Goal: Information Seeking & Learning: Learn about a topic

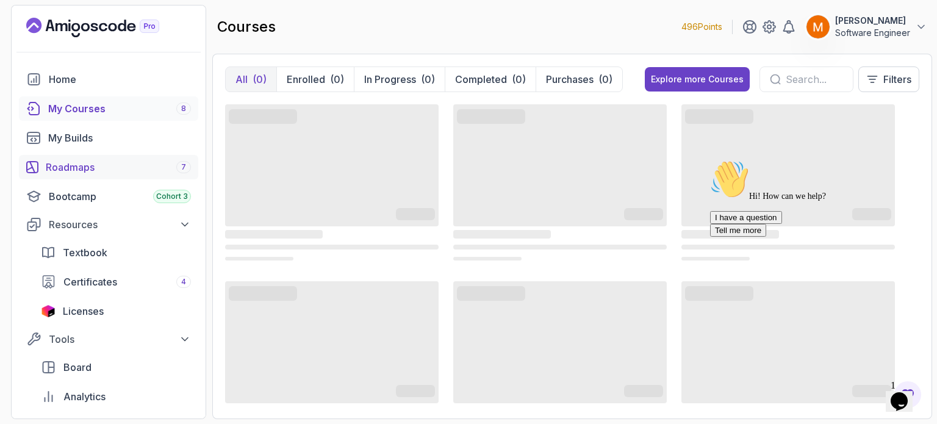
click at [128, 173] on div "Roadmaps 7" at bounding box center [118, 167] width 145 height 15
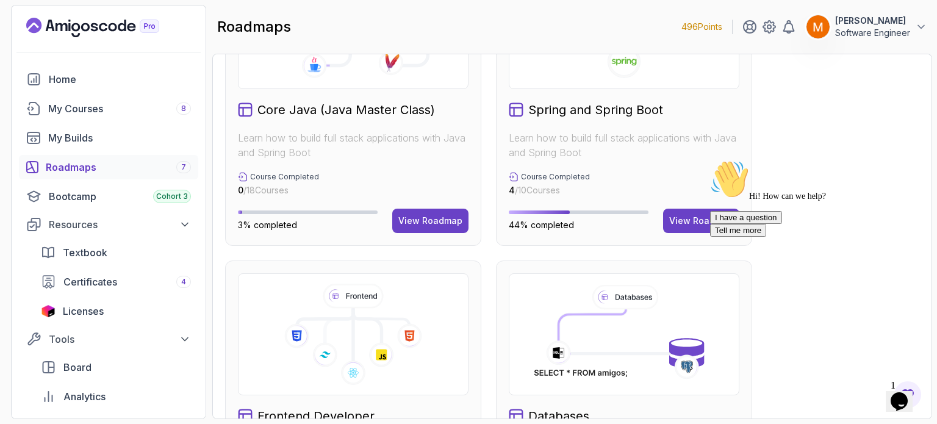
scroll to position [420, 0]
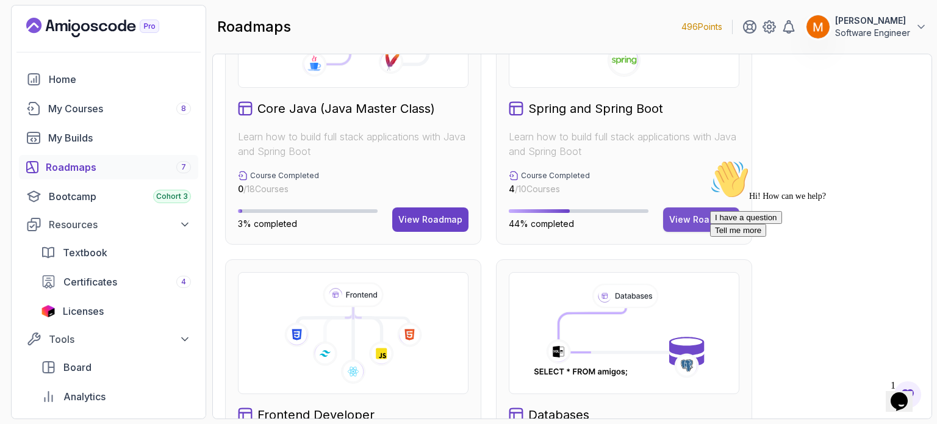
click at [695, 223] on div "View Roadmap" at bounding box center [701, 219] width 64 height 12
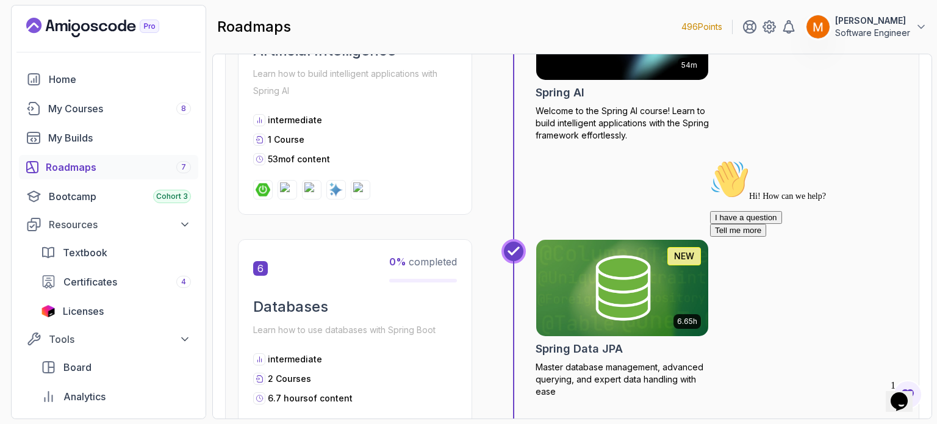
scroll to position [1417, 0]
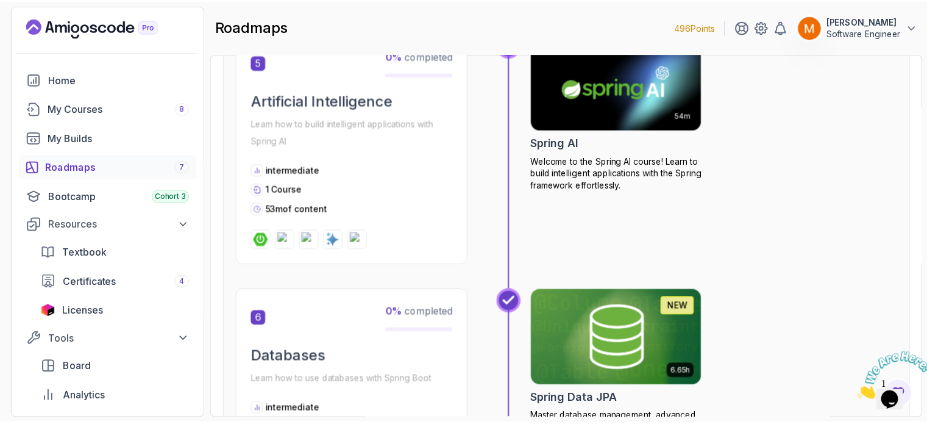
scroll to position [1449, 0]
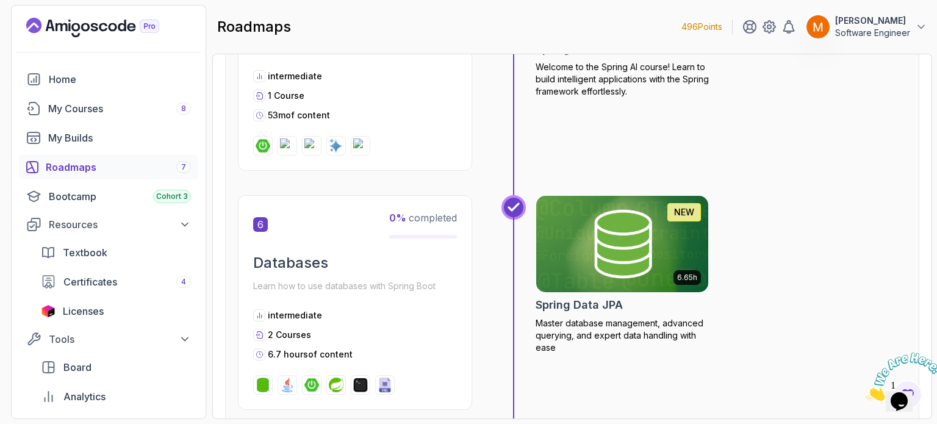
click at [605, 312] on div "6.65h NEW Spring Data JPA Master database management, advanced querying, and ex…" at bounding box center [621, 274] width 173 height 159
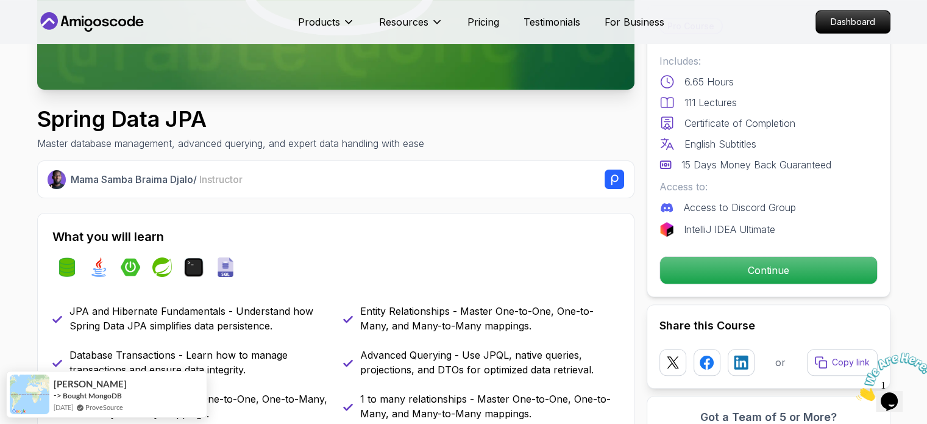
scroll to position [321, 0]
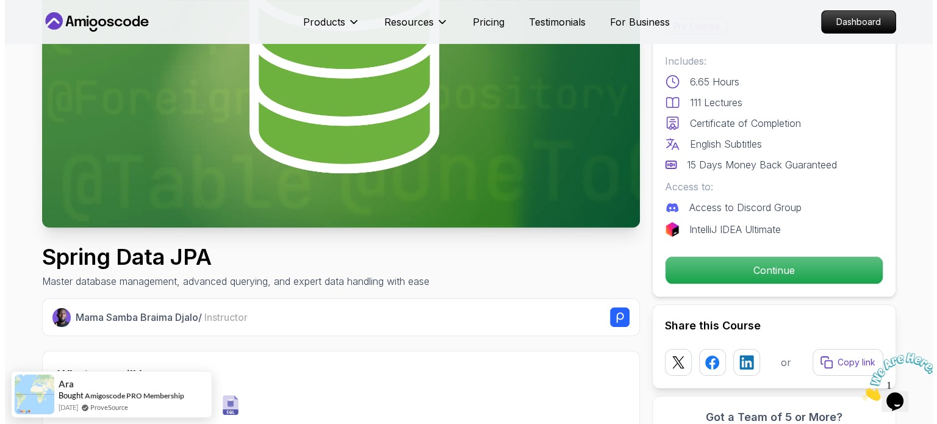
scroll to position [0, 0]
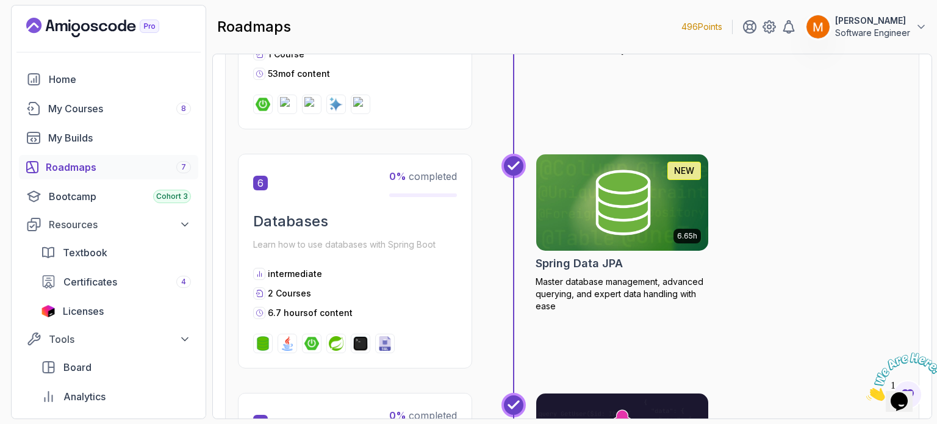
scroll to position [1446, 0]
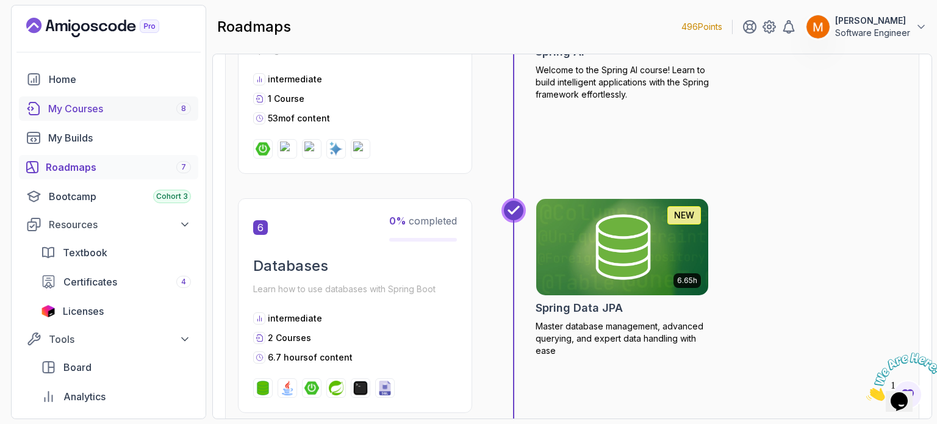
click at [128, 114] on div "My Courses 8" at bounding box center [119, 108] width 143 height 15
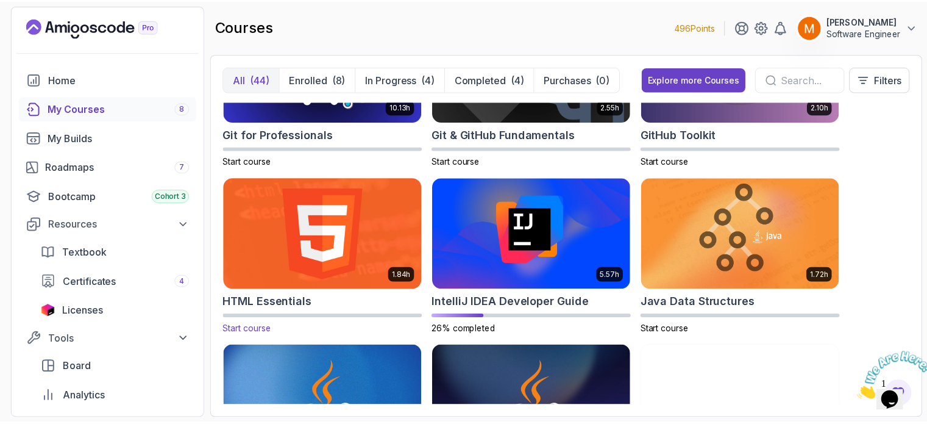
scroll to position [695, 0]
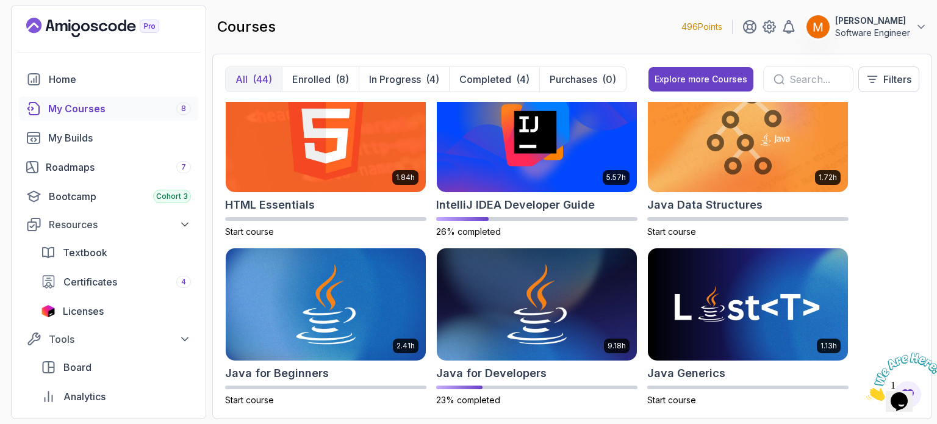
click at [263, 80] on div "(44)" at bounding box center [262, 79] width 20 height 15
click at [685, 69] on button "Explore more Courses" at bounding box center [700, 79] width 105 height 24
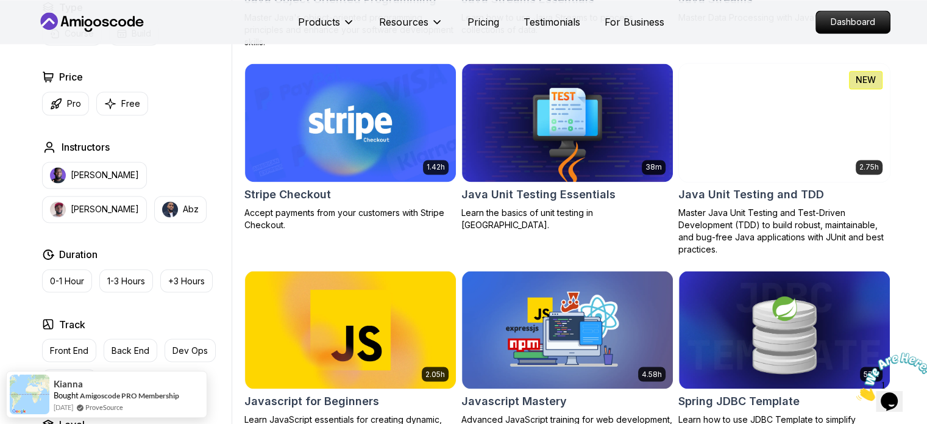
scroll to position [2051, 0]
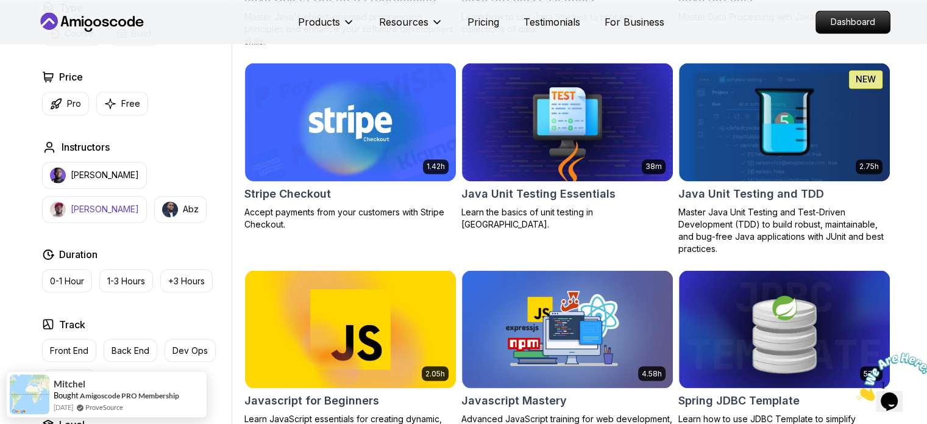
click at [139, 203] on p "[PERSON_NAME]" at bounding box center [105, 209] width 68 height 12
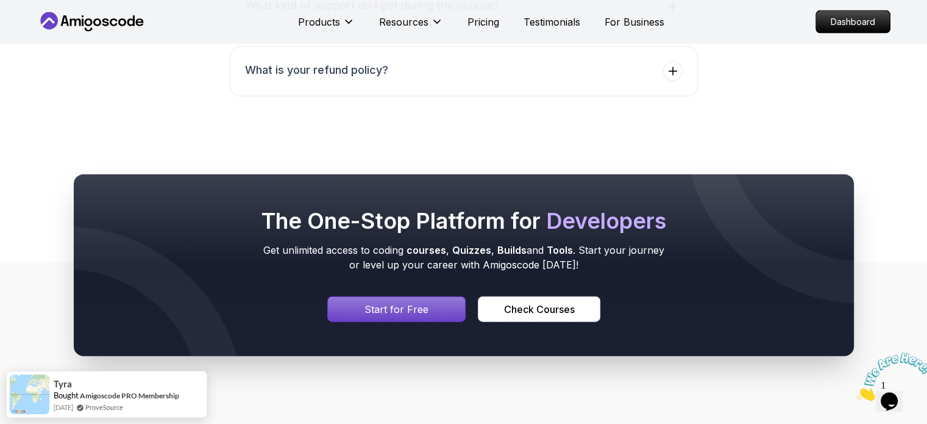
scroll to position [2777, 0]
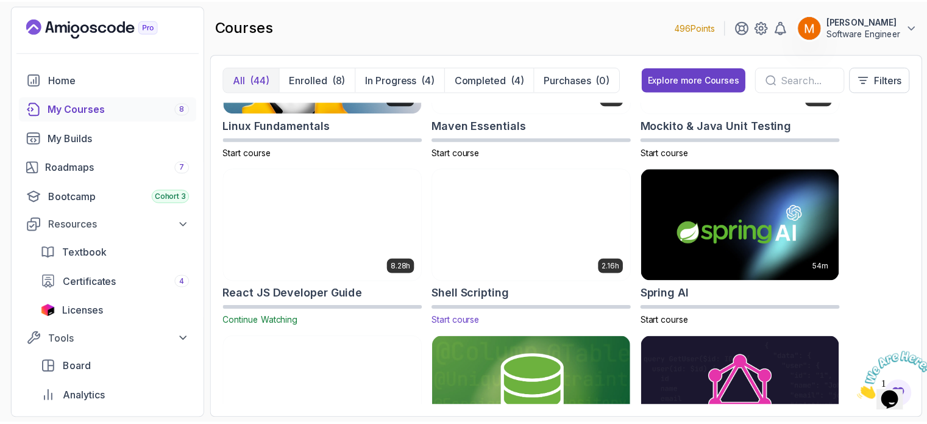
scroll to position [1653, 0]
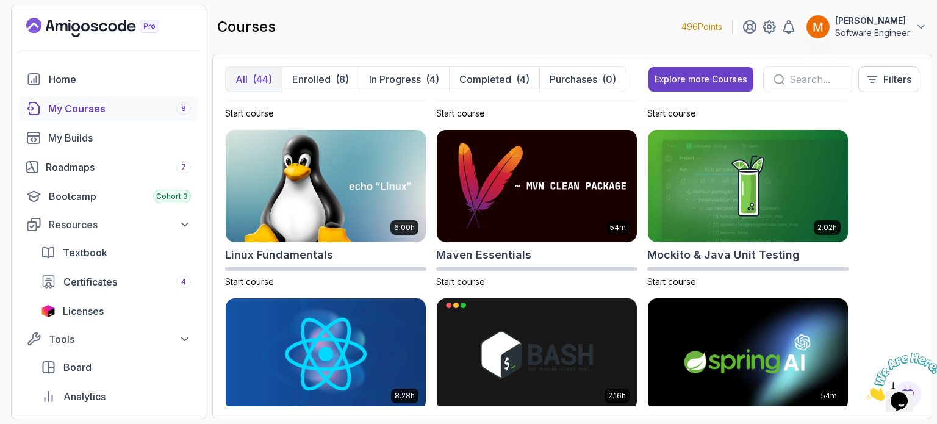
click at [270, 84] on div "(44)" at bounding box center [262, 79] width 20 height 15
click at [693, 84] on div "Explore more Courses" at bounding box center [700, 79] width 93 height 12
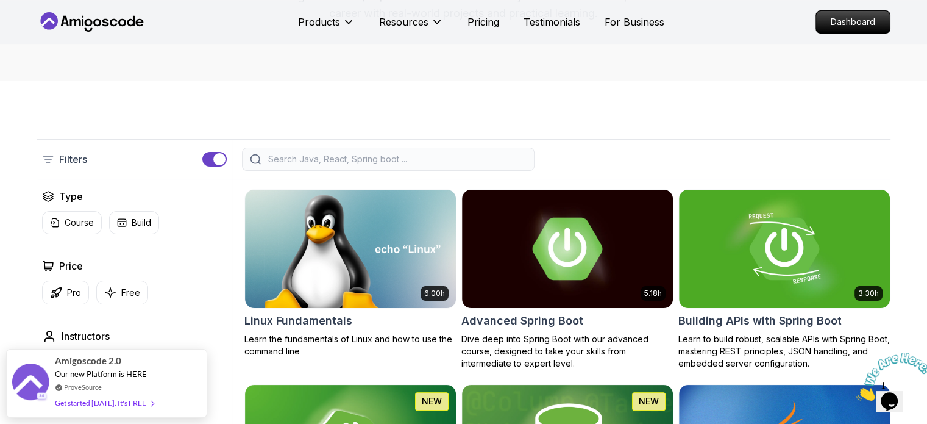
scroll to position [204, 0]
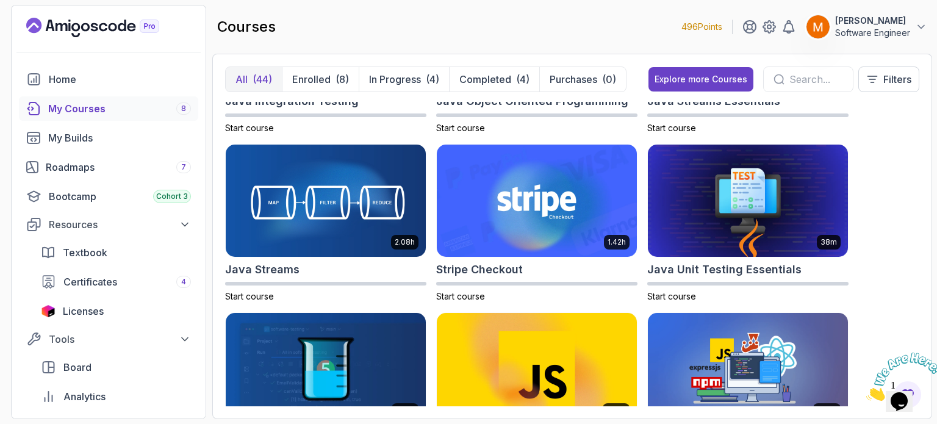
scroll to position [1249, 0]
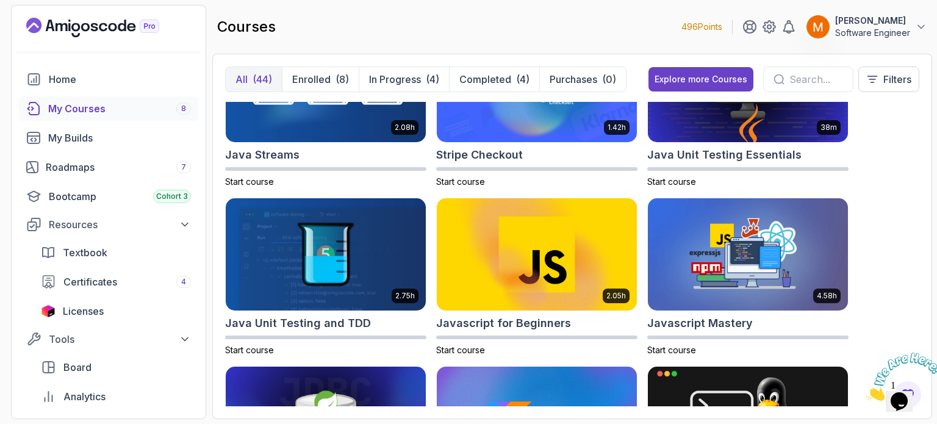
click at [866, 392] on icon "Close" at bounding box center [866, 397] width 0 height 10
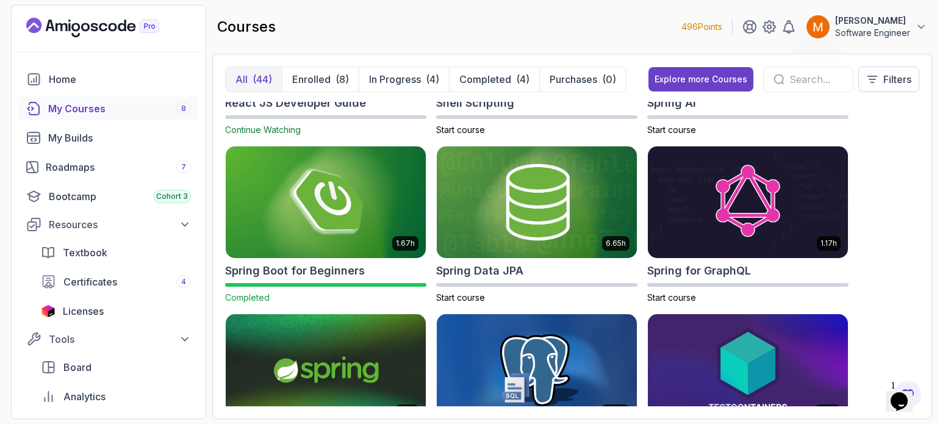
scroll to position [2100, 0]
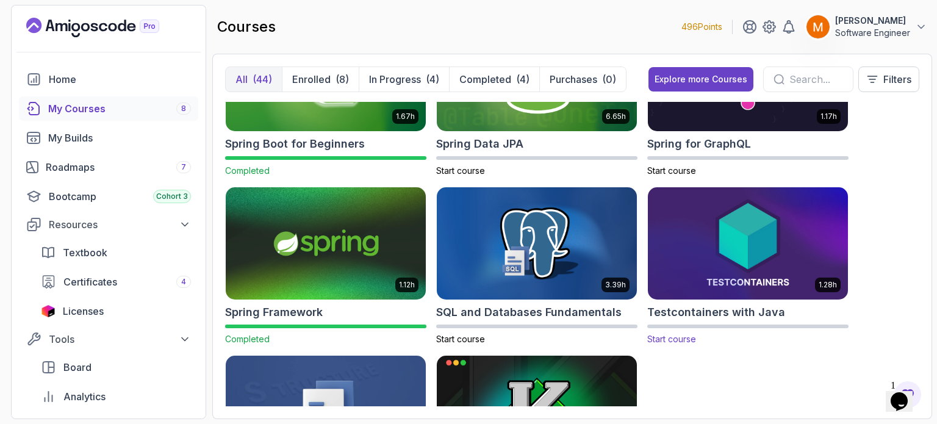
click at [738, 314] on h2 "Testcontainers with Java" at bounding box center [716, 312] width 138 height 17
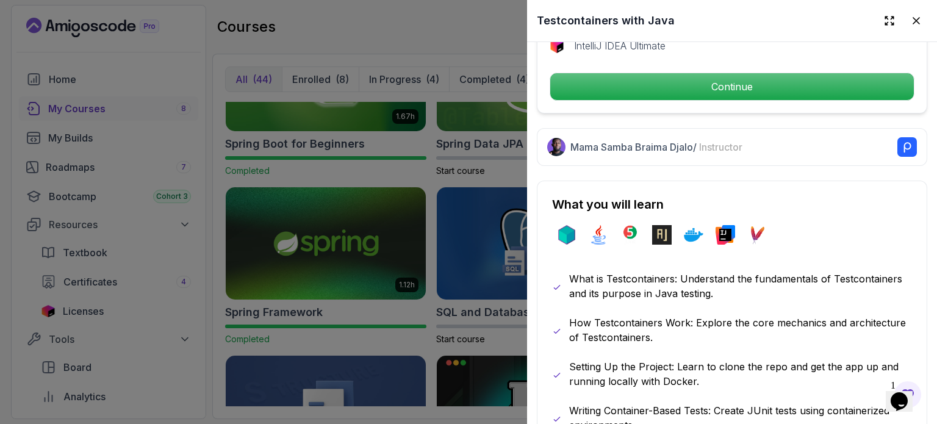
scroll to position [526, 0]
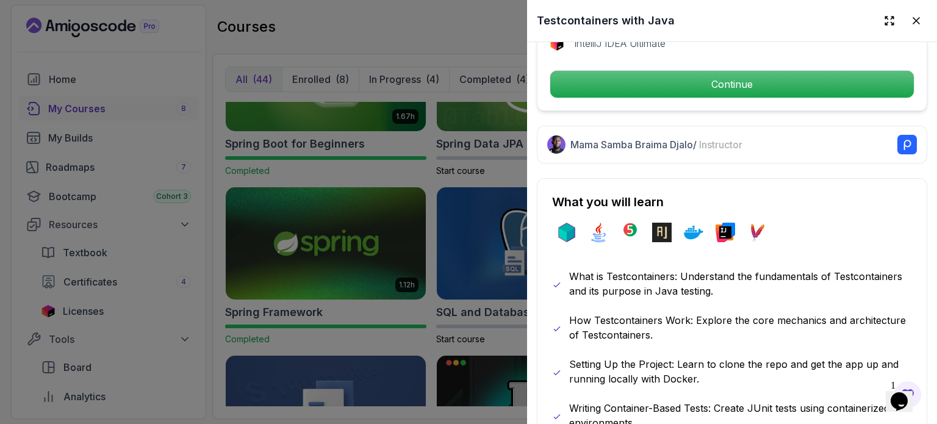
click at [377, 278] on div at bounding box center [468, 212] width 937 height 424
